Goal: Task Accomplishment & Management: Complete application form

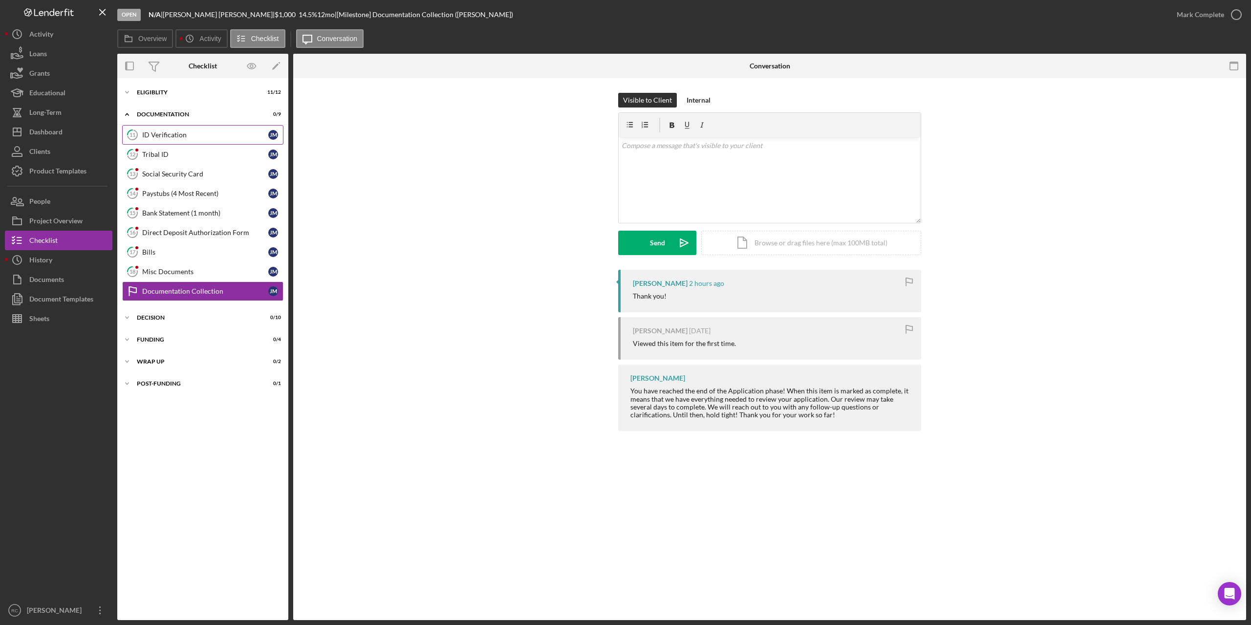
click at [172, 135] on div "ID Verification" at bounding box center [205, 135] width 126 height 8
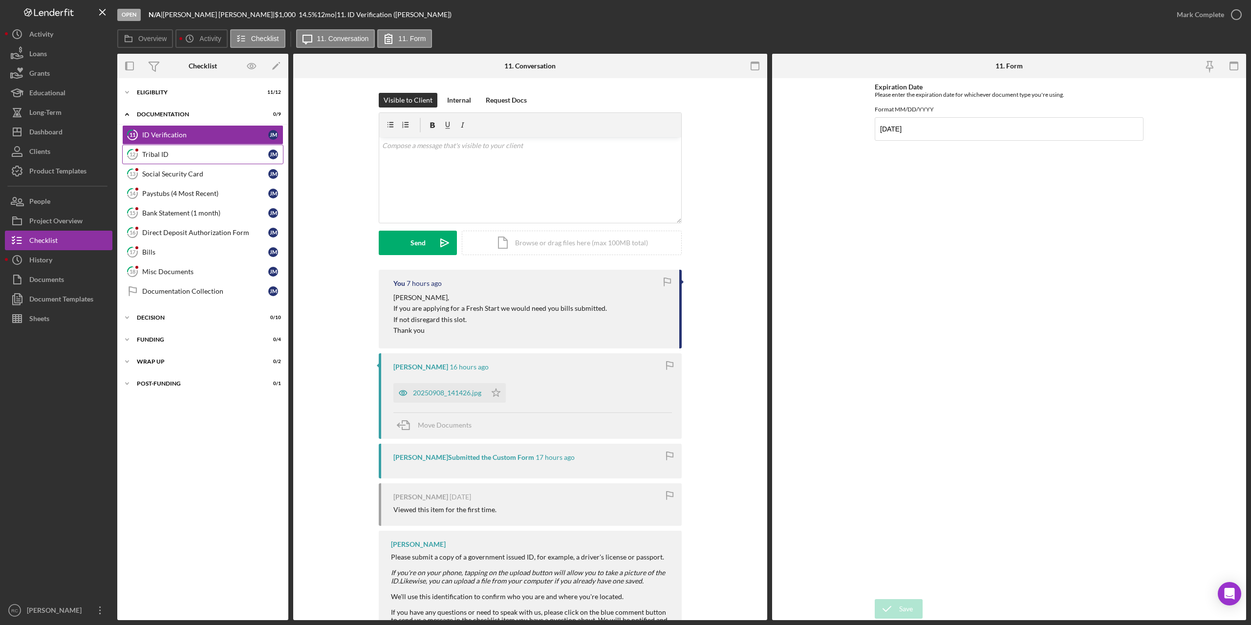
click at [163, 150] on link "12 Tribal ID [PERSON_NAME]" at bounding box center [202, 155] width 161 height 20
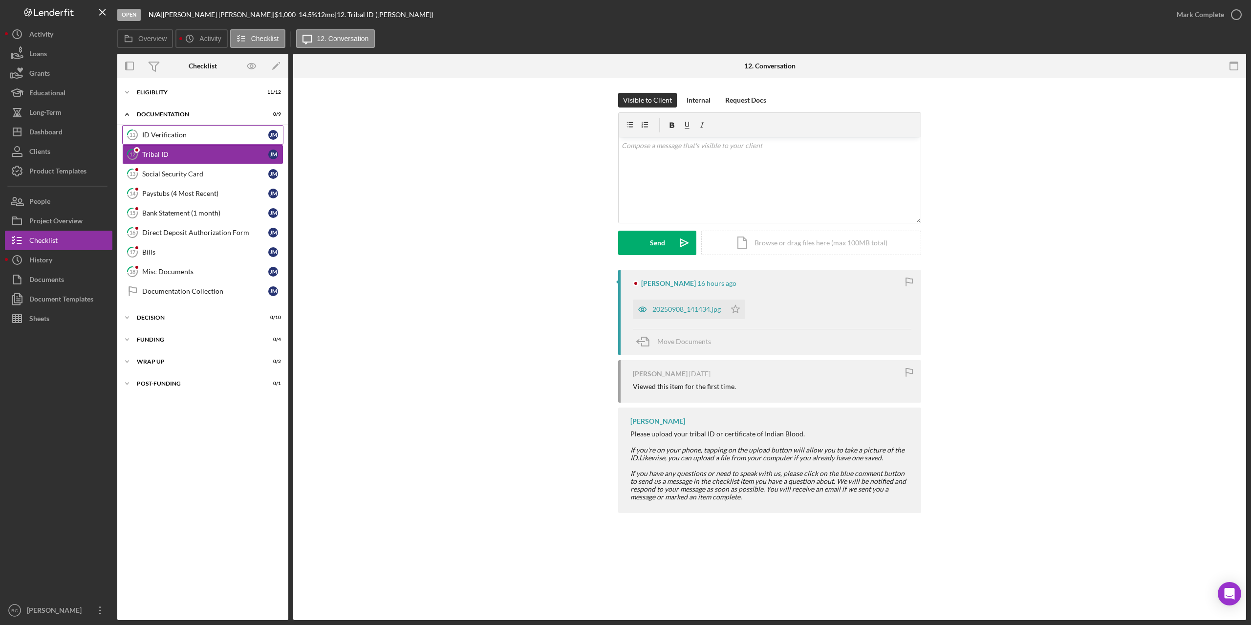
click at [158, 134] on div "ID Verification" at bounding box center [205, 135] width 126 height 8
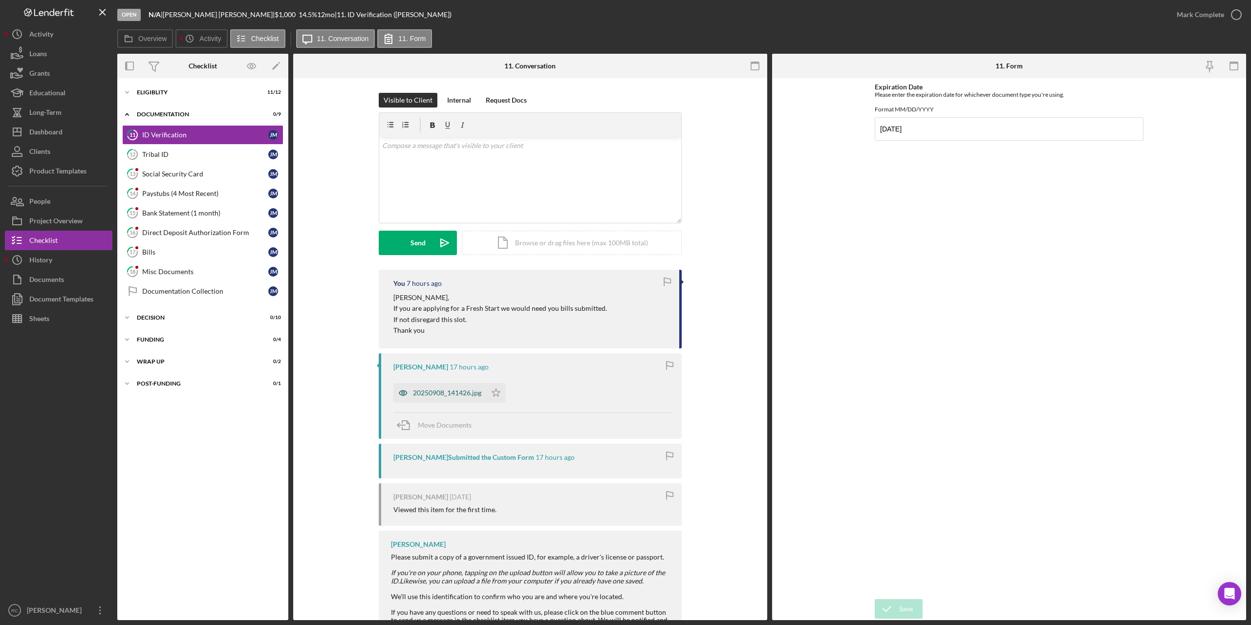
click at [455, 389] on div "20250908_141426.jpg" at bounding box center [447, 393] width 68 height 8
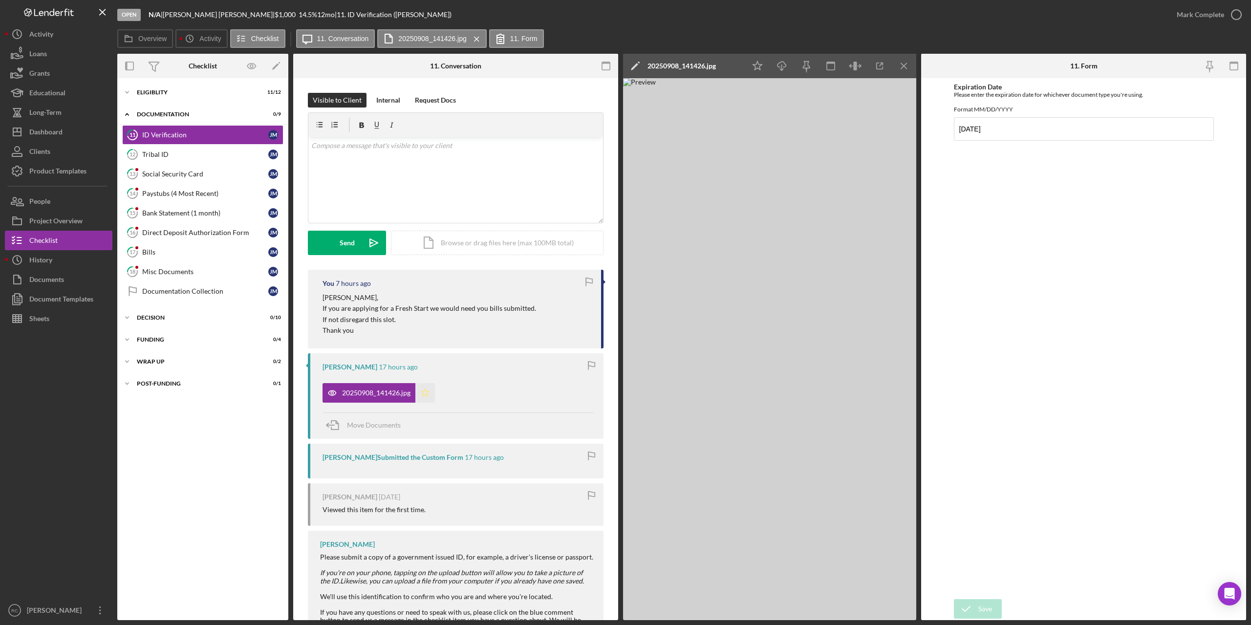
click at [423, 394] on icon "Icon/Star" at bounding box center [426, 393] width 20 height 20
click at [1239, 13] on icon "button" at bounding box center [1237, 14] width 24 height 24
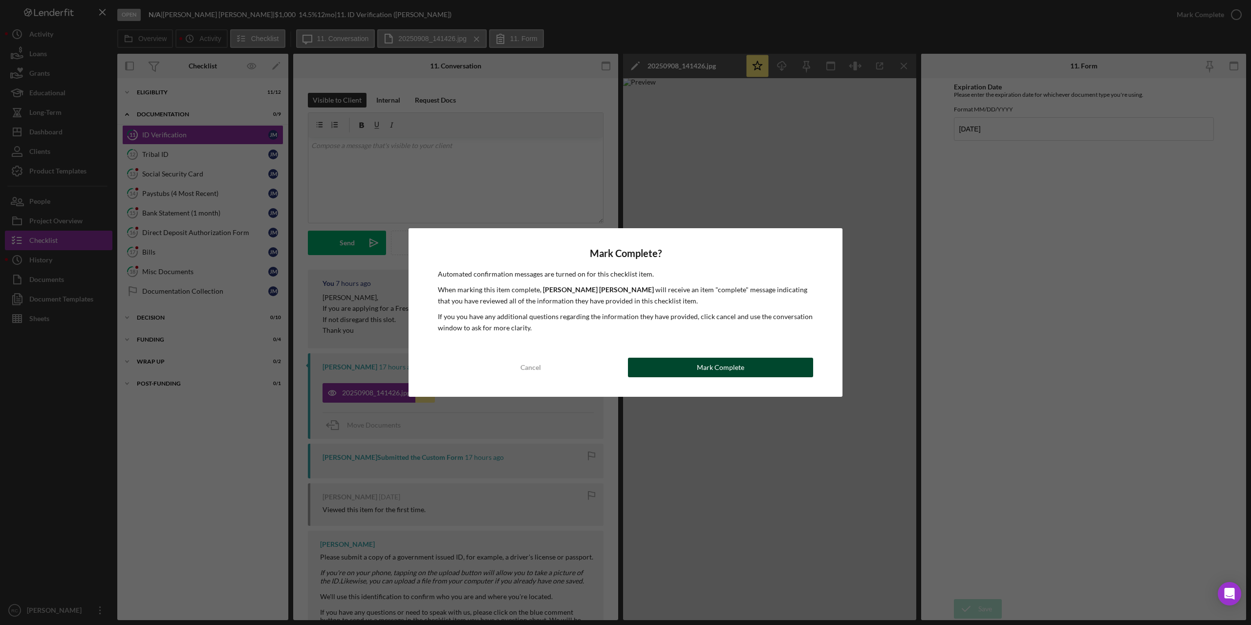
drag, startPoint x: 758, startPoint y: 367, endPoint x: 741, endPoint y: 364, distance: 17.8
click at [758, 367] on button "Mark Complete" at bounding box center [720, 368] width 185 height 20
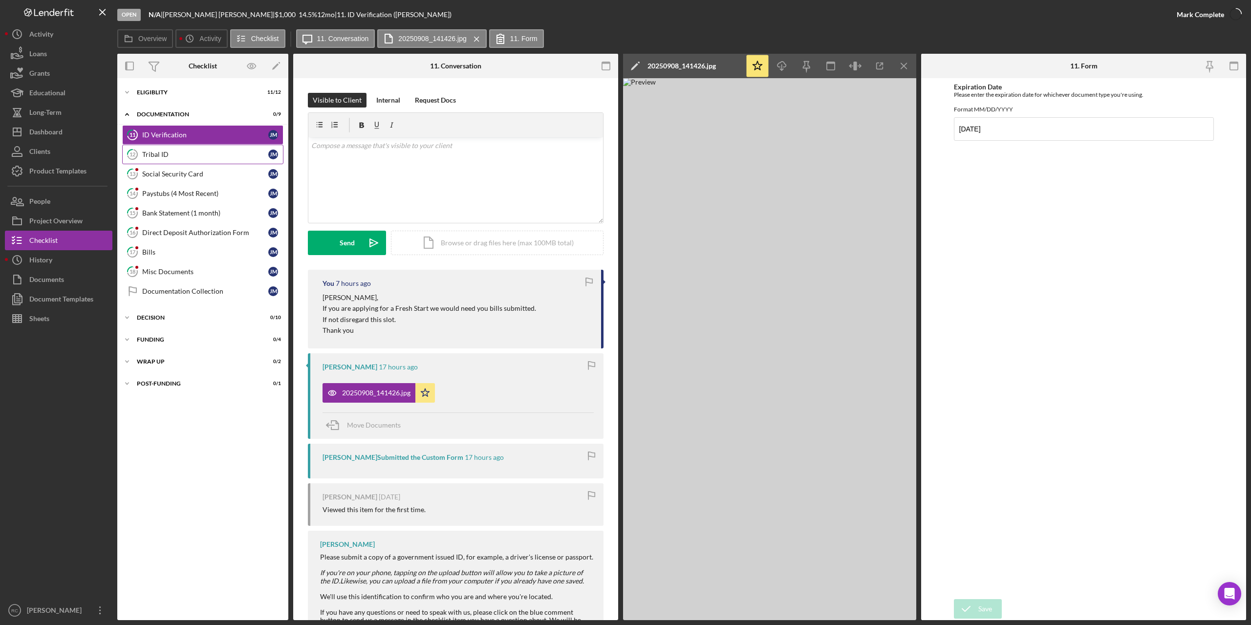
click at [153, 153] on div "Tribal ID" at bounding box center [205, 155] width 126 height 8
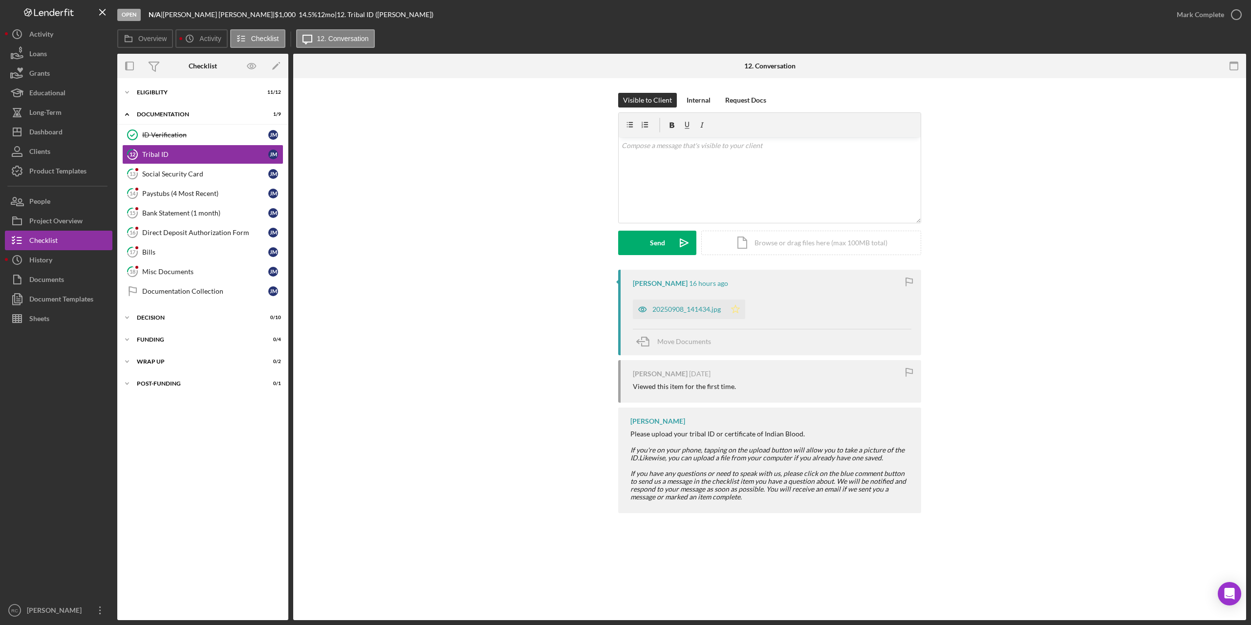
click at [735, 310] on icon "Icon/Star" at bounding box center [736, 310] width 20 height 20
drag, startPoint x: 1237, startPoint y: 11, endPoint x: 1098, endPoint y: 47, distance: 143.6
click at [1237, 11] on icon "button" at bounding box center [1237, 14] width 24 height 24
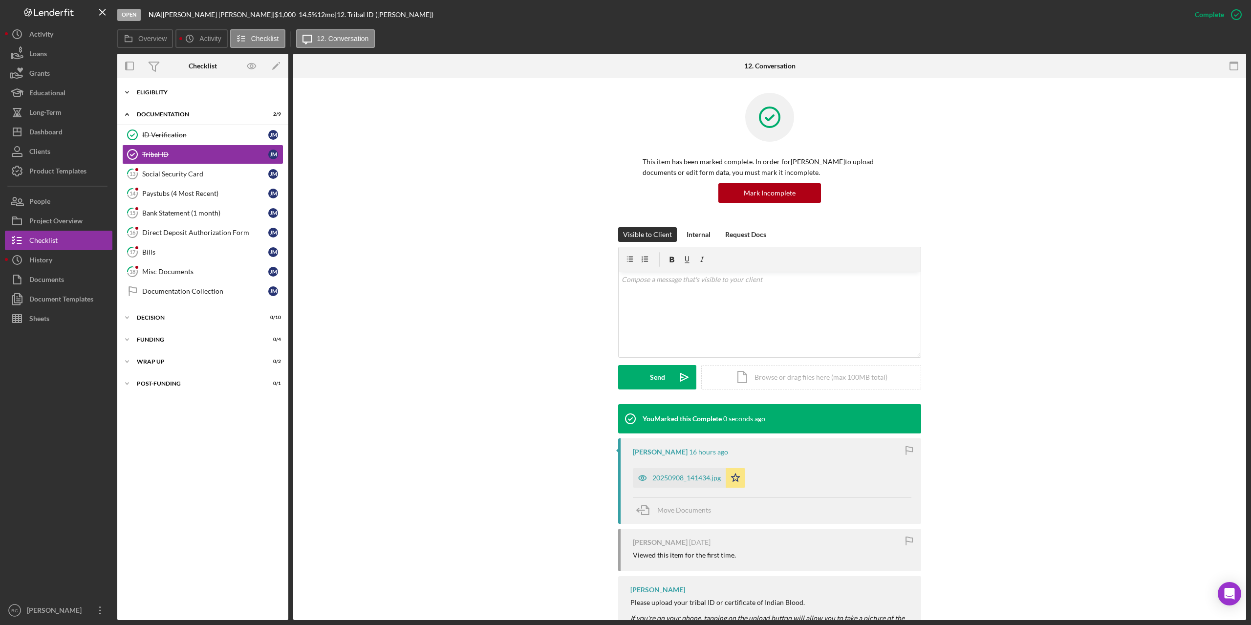
click at [165, 90] on div "Eligiblity" at bounding box center [206, 92] width 139 height 6
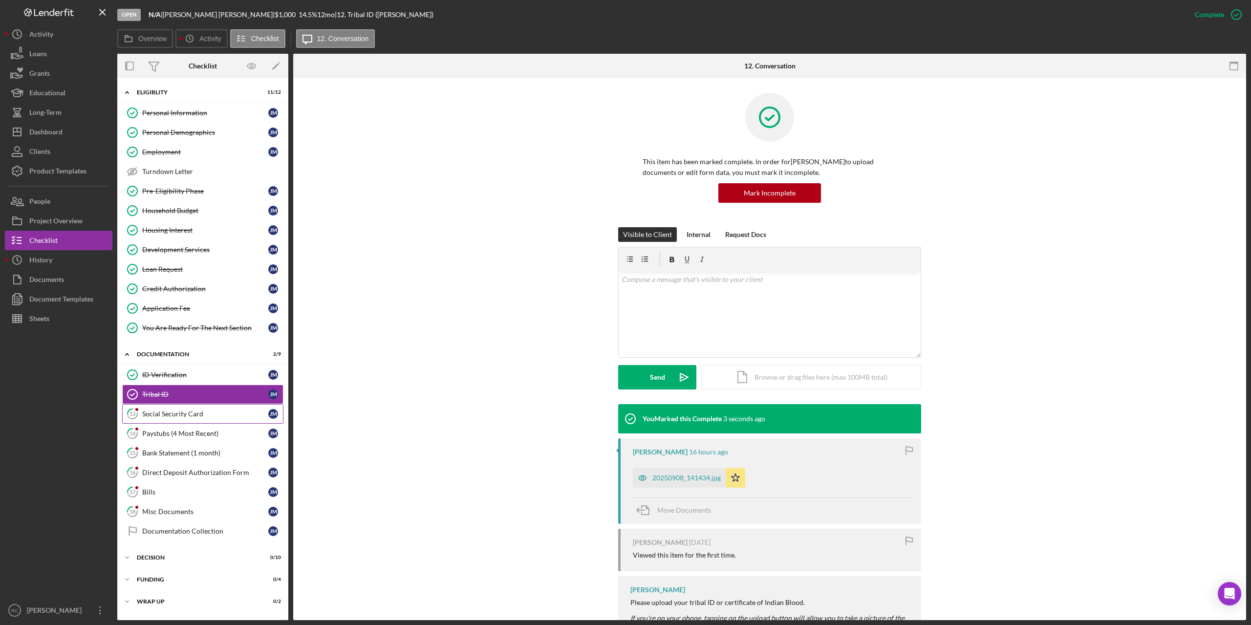
click at [176, 414] on div "Social Security Card" at bounding box center [205, 414] width 126 height 8
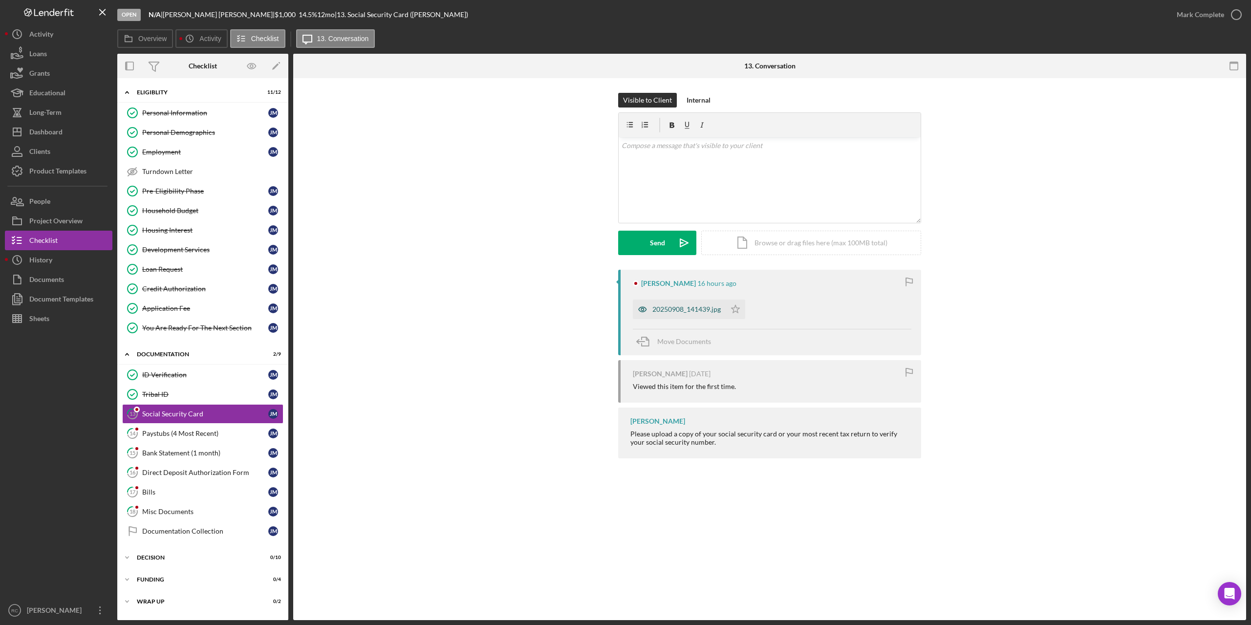
click at [683, 313] on div "20250908_141439.jpg" at bounding box center [687, 310] width 68 height 8
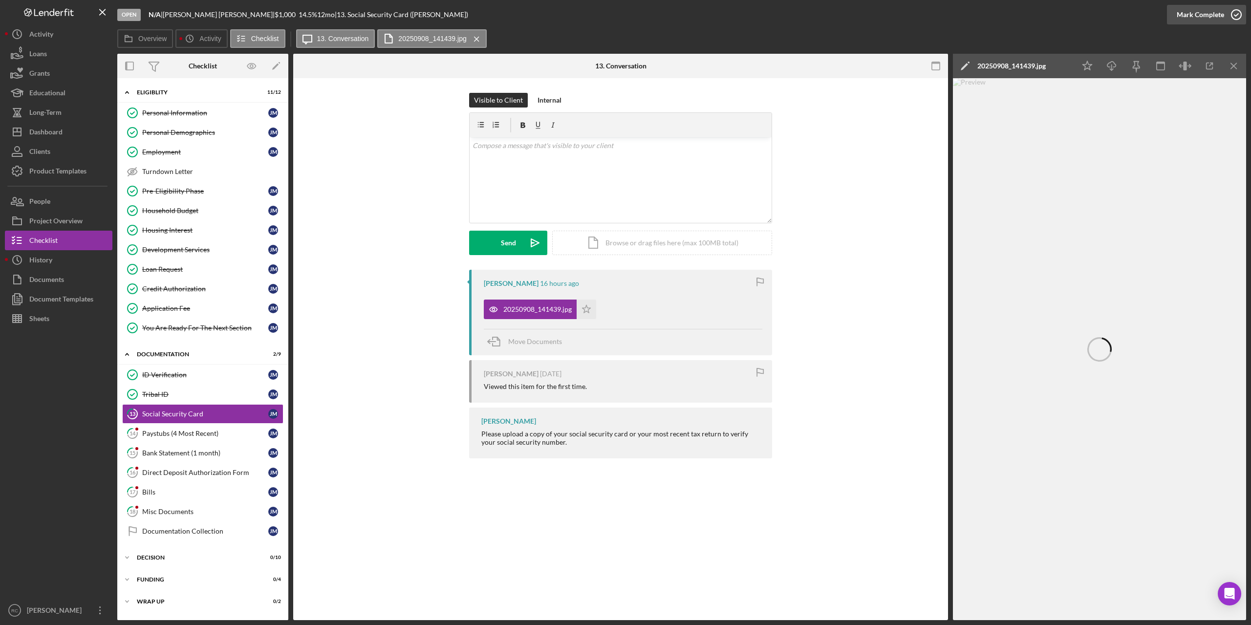
click at [1237, 12] on icon "button" at bounding box center [1237, 14] width 24 height 24
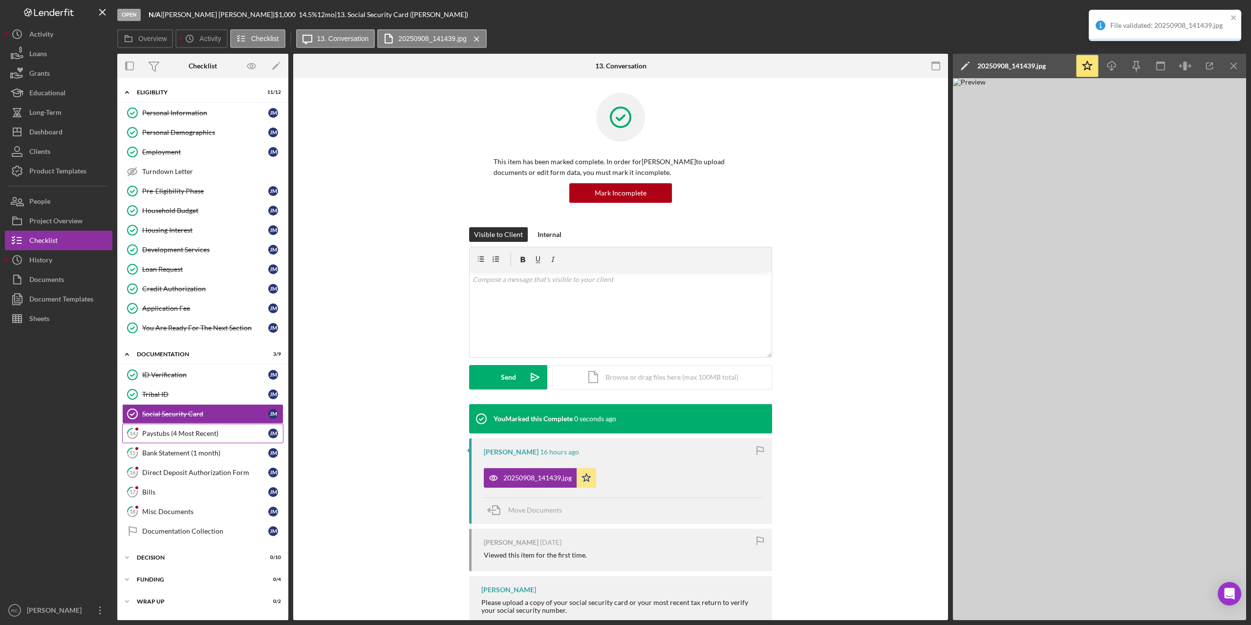
click at [185, 432] on div "Paystubs (4 Most Recent)" at bounding box center [205, 434] width 126 height 8
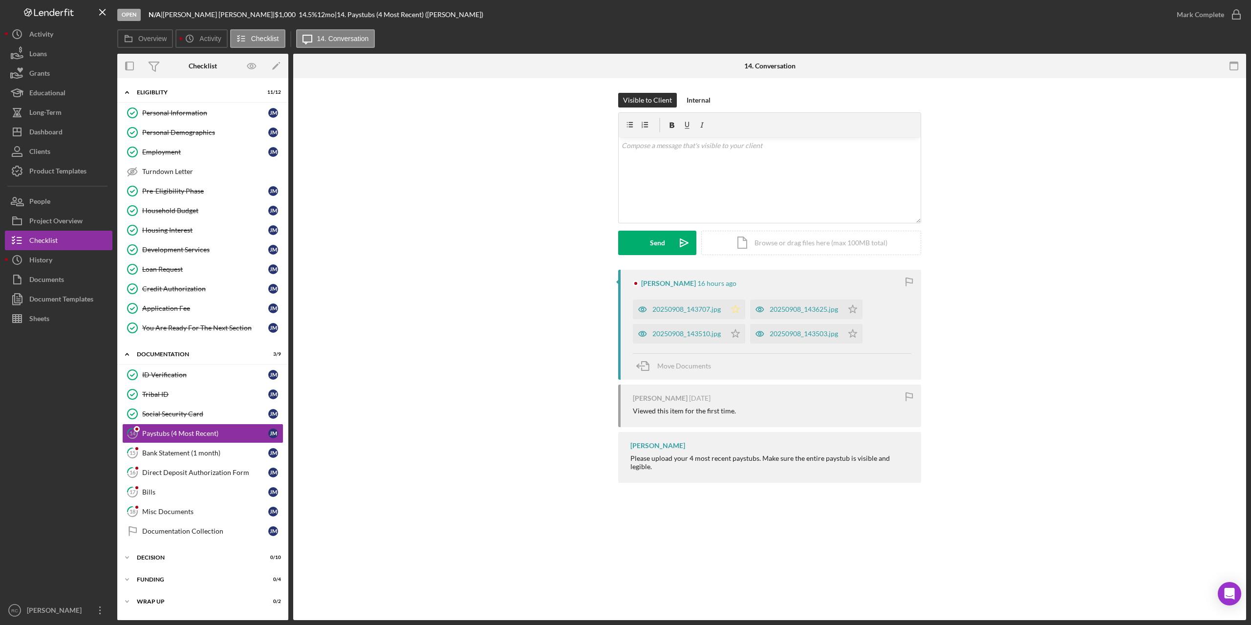
click at [734, 308] on polygon "button" at bounding box center [736, 309] width 8 height 8
drag, startPoint x: 735, startPoint y: 332, endPoint x: 772, endPoint y: 337, distance: 37.5
click at [736, 332] on icon "Icon/Star" at bounding box center [736, 334] width 20 height 20
drag, startPoint x: 854, startPoint y: 332, endPoint x: 854, endPoint y: 321, distance: 11.3
click at [854, 331] on icon "Icon/Star" at bounding box center [853, 334] width 20 height 20
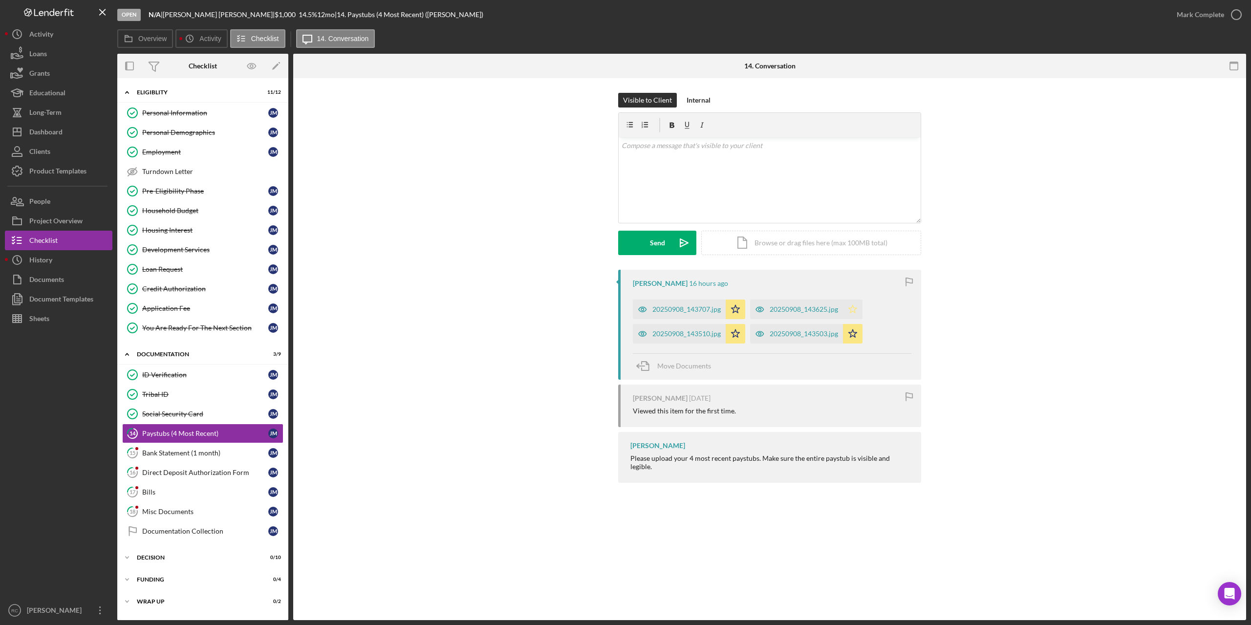
click at [854, 310] on icon "Icon/Star" at bounding box center [853, 310] width 20 height 20
click at [1238, 12] on icon "button" at bounding box center [1237, 14] width 24 height 24
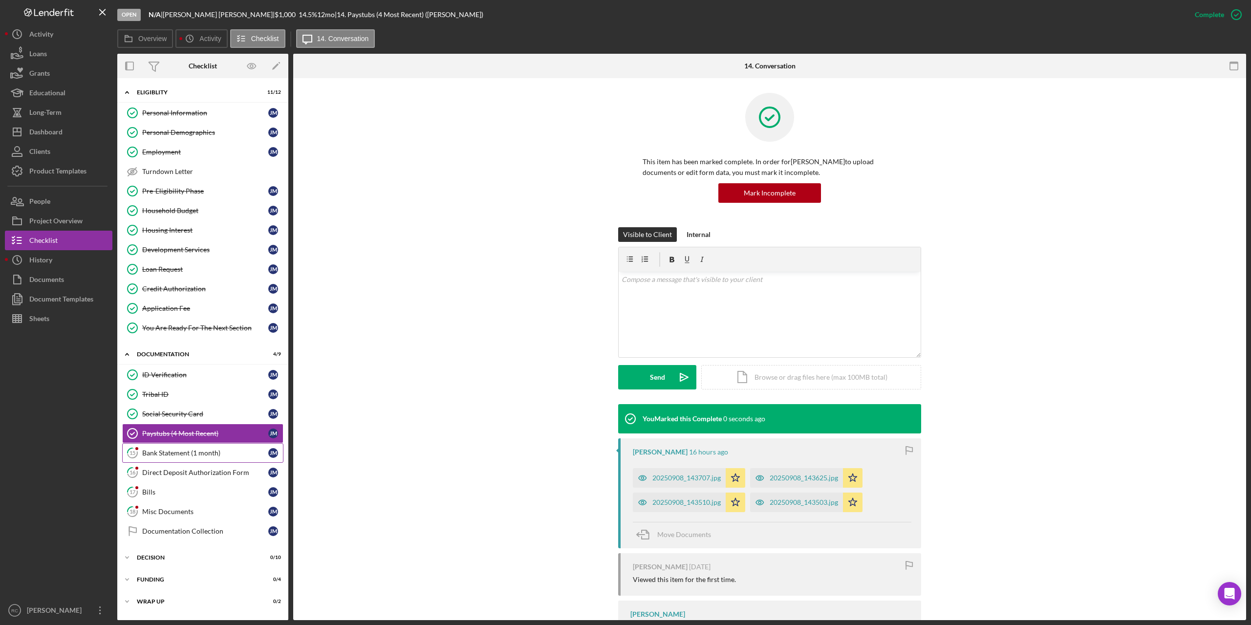
click at [185, 451] on div "Bank Statement (1 month)" at bounding box center [205, 453] width 126 height 8
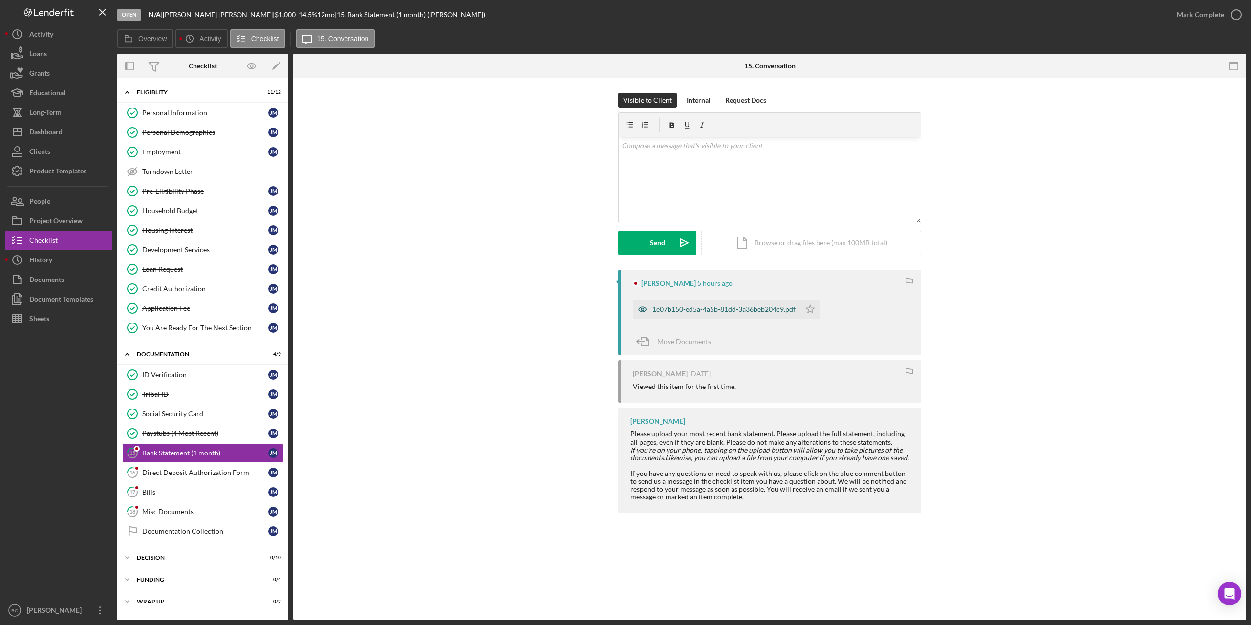
click at [696, 311] on div "1e07b150-ed5a-4a5b-81dd-3a36beb204c9.pdf" at bounding box center [724, 310] width 143 height 8
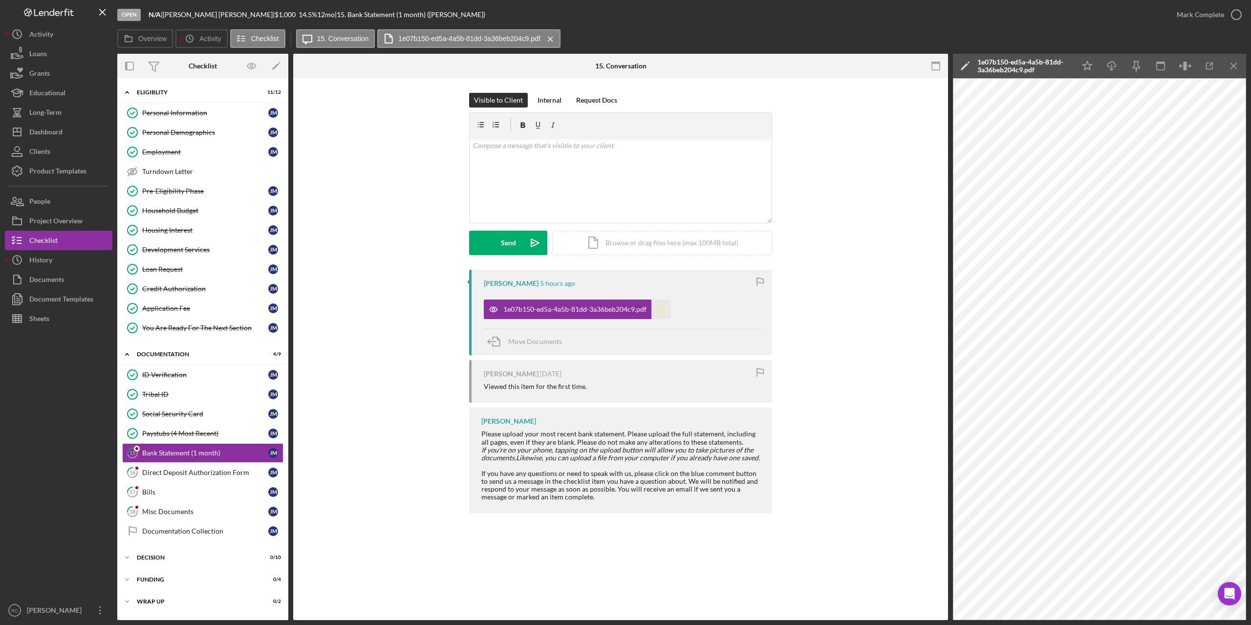
click at [664, 307] on icon "Icon/Star" at bounding box center [662, 310] width 20 height 20
click at [1240, 14] on icon "button" at bounding box center [1237, 14] width 24 height 24
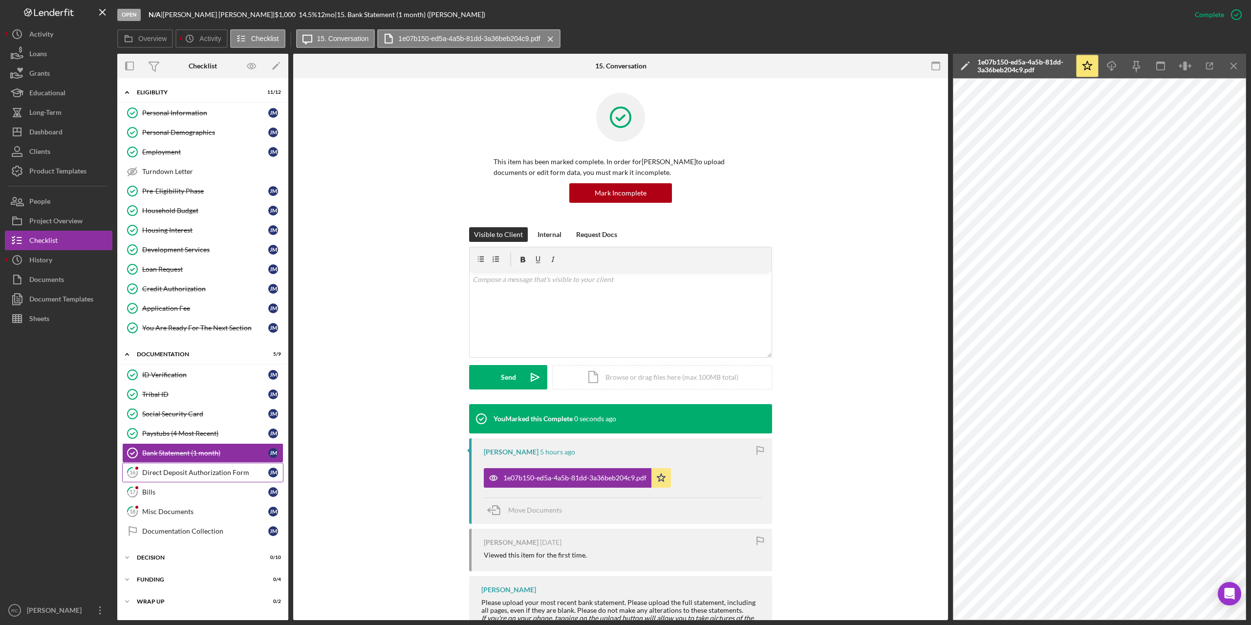
click at [224, 470] on div "Direct Deposit Authorization Form" at bounding box center [205, 473] width 126 height 8
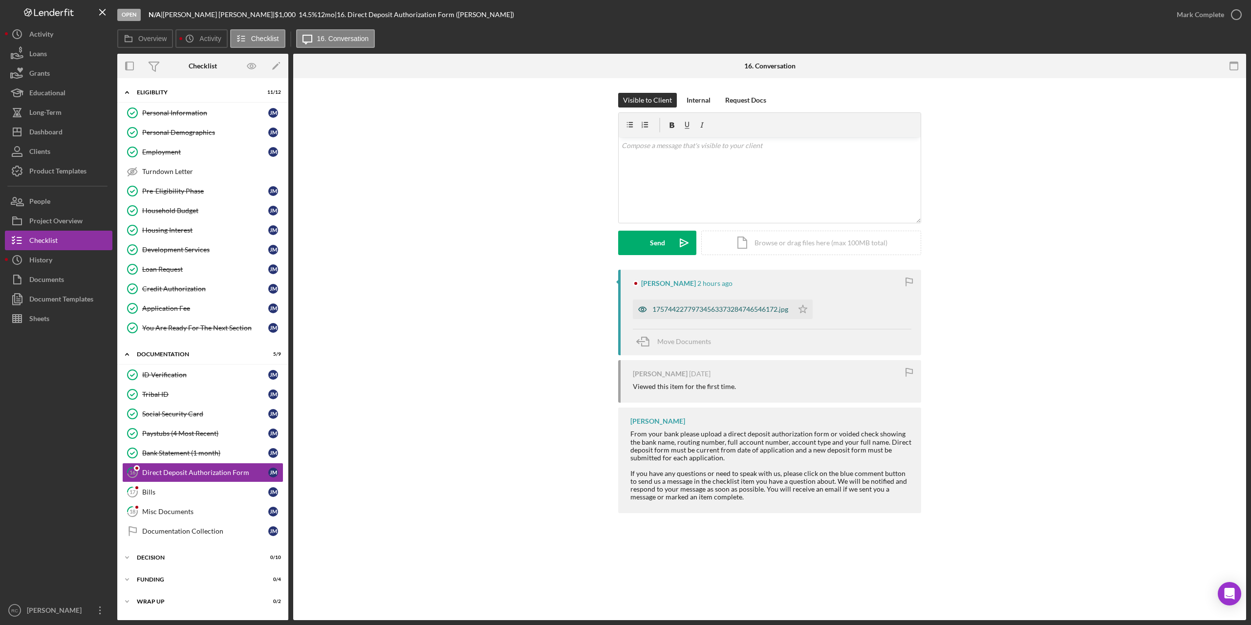
click at [668, 310] on div "17574422779734563373284746546172.jpg" at bounding box center [721, 310] width 136 height 8
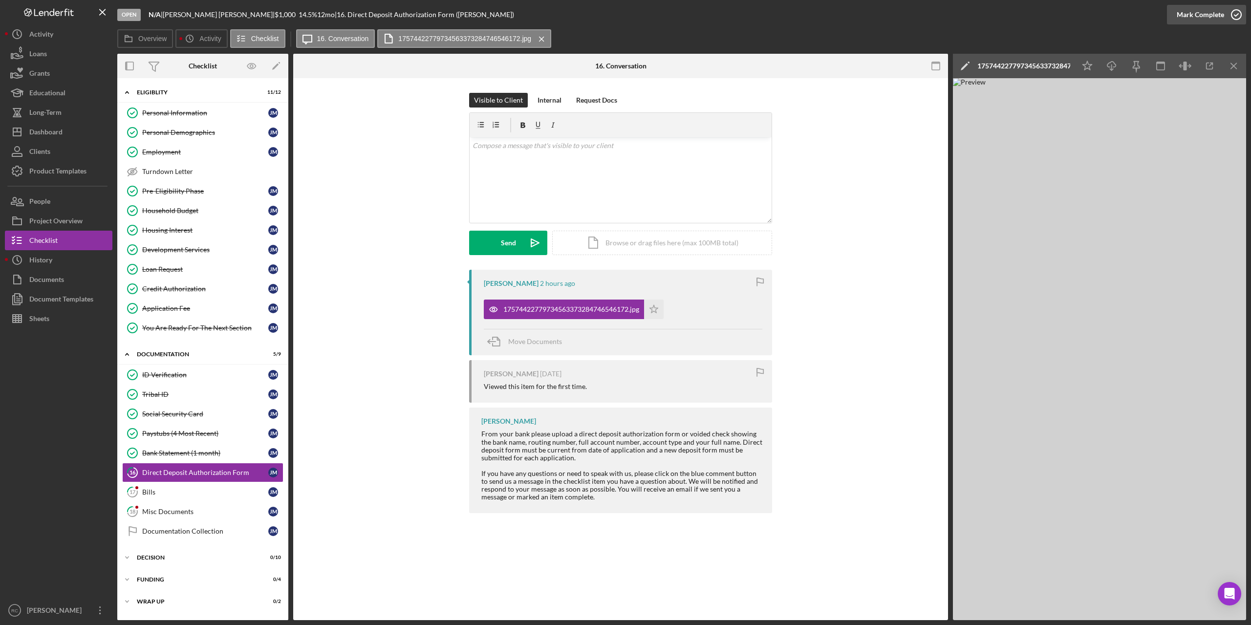
click at [1236, 12] on icon "button" at bounding box center [1237, 14] width 24 height 24
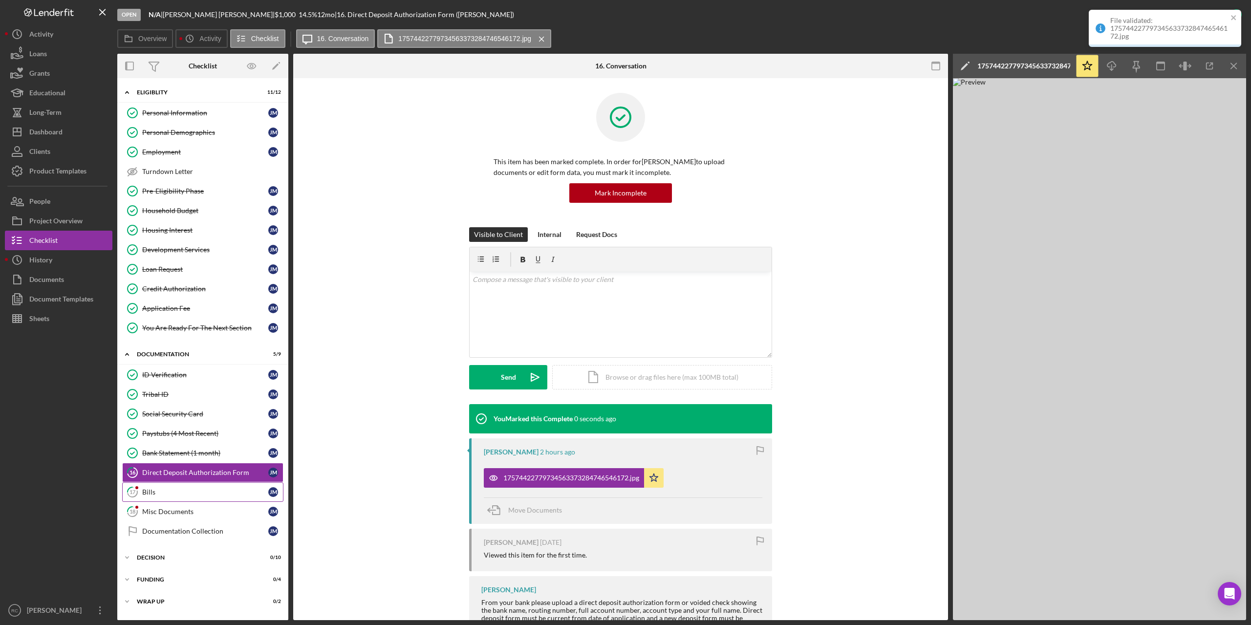
click at [155, 489] on div "Bills" at bounding box center [205, 492] width 126 height 8
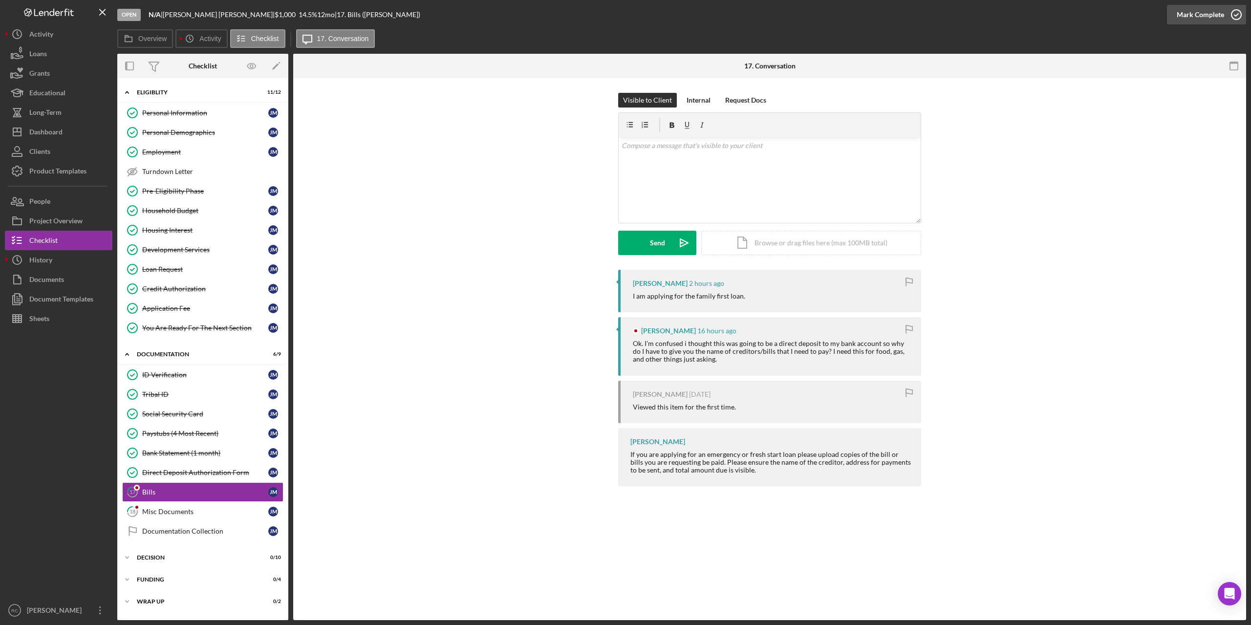
click at [1235, 12] on icon "button" at bounding box center [1237, 14] width 24 height 24
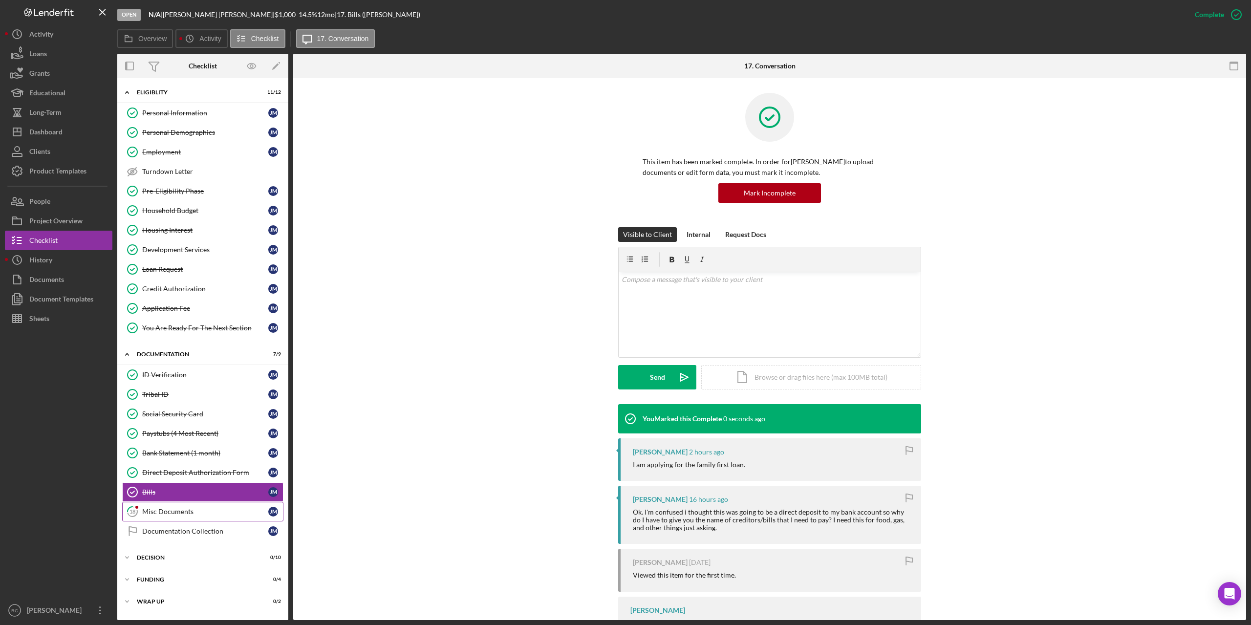
click at [179, 514] on div "Misc Documents" at bounding box center [205, 512] width 126 height 8
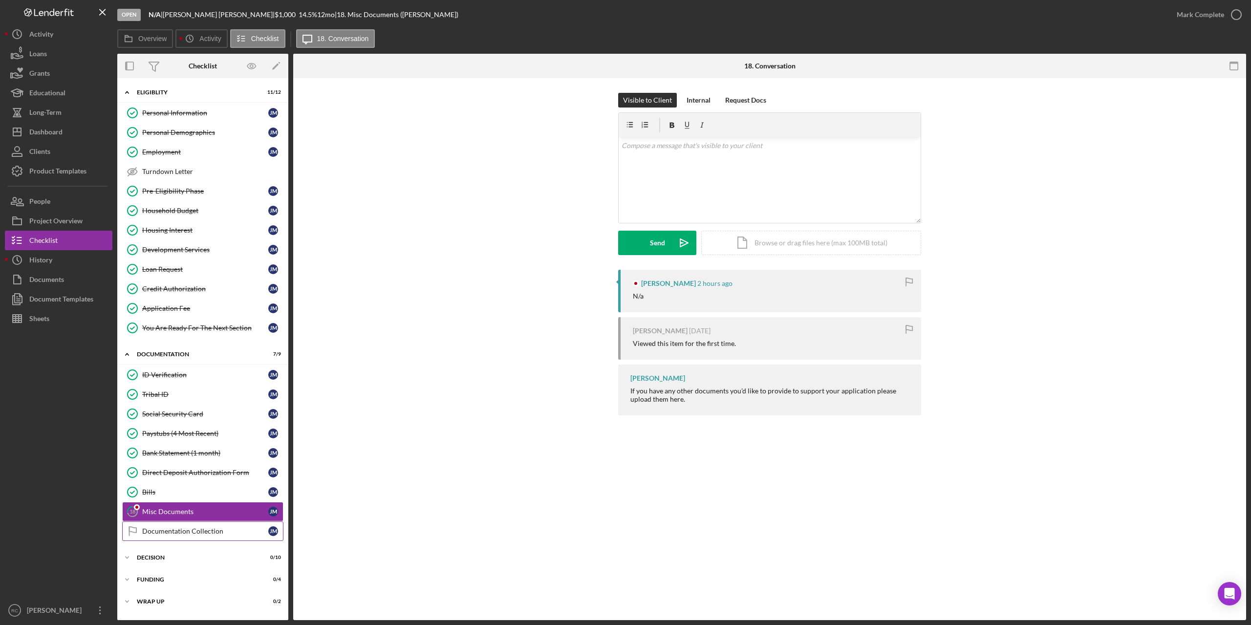
click at [181, 523] on link "Documentation Collection Documentation Collection [PERSON_NAME]" at bounding box center [202, 532] width 161 height 20
